Goal: Transaction & Acquisition: Purchase product/service

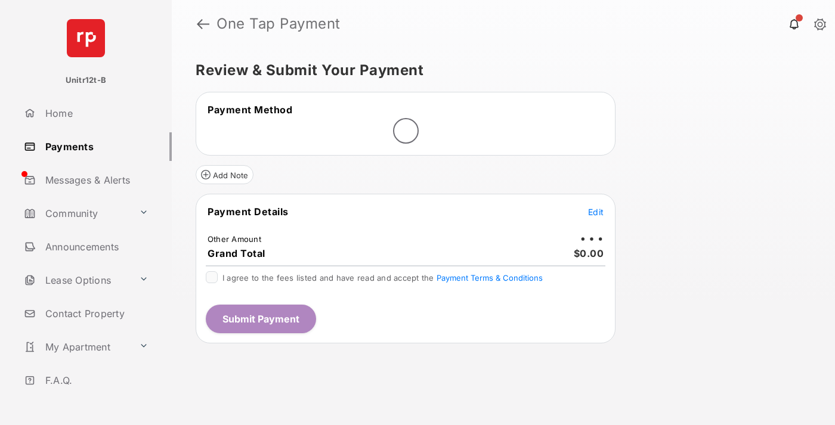
click at [596, 212] on span "Edit" at bounding box center [595, 212] width 15 height 10
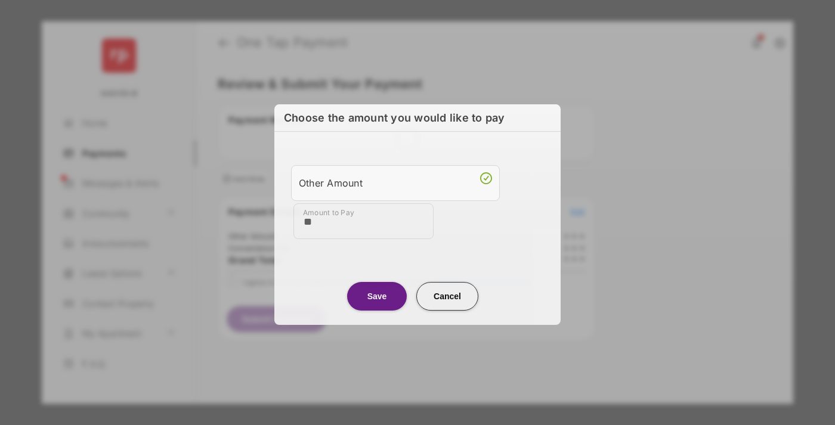
type input "**"
click at [377, 295] on button "Save" at bounding box center [377, 296] width 60 height 29
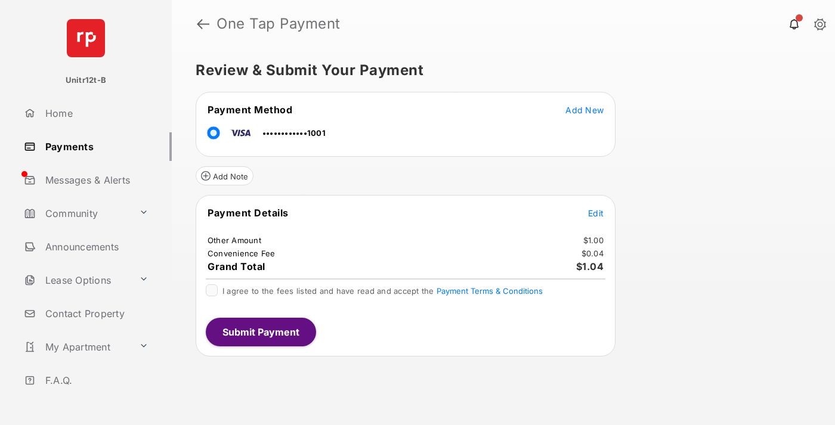
click at [596, 213] on span "Edit" at bounding box center [595, 213] width 15 height 10
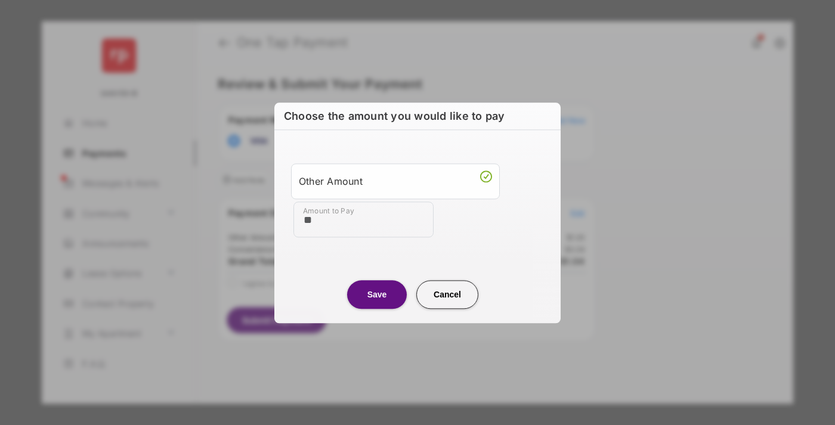
click at [377, 294] on button "Save" at bounding box center [377, 294] width 60 height 29
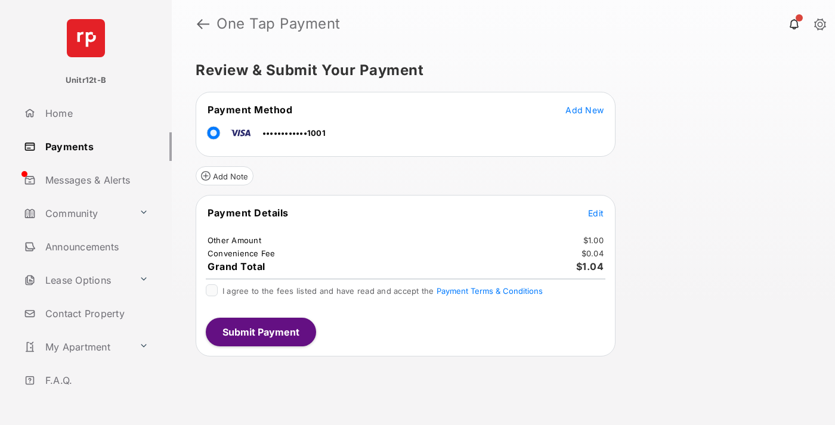
click at [260, 331] on button "Submit Payment" at bounding box center [261, 332] width 110 height 29
